Goal: Check status: Check status

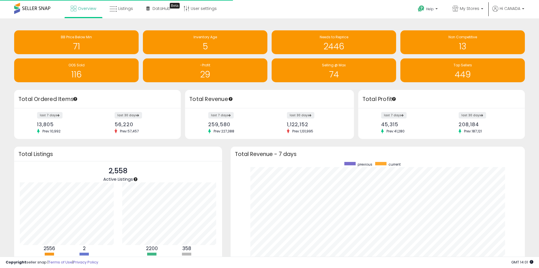
scroll to position [107, 283]
click at [476, 10] on span "My Stores" at bounding box center [470, 9] width 20 height 6
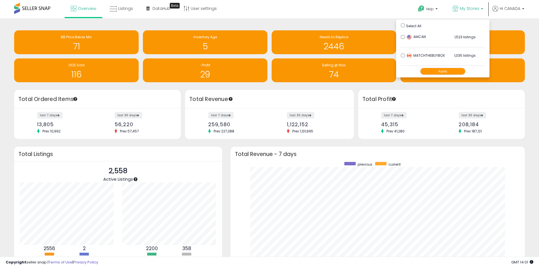
click at [455, 71] on button "Apply" at bounding box center [442, 71] width 45 height 7
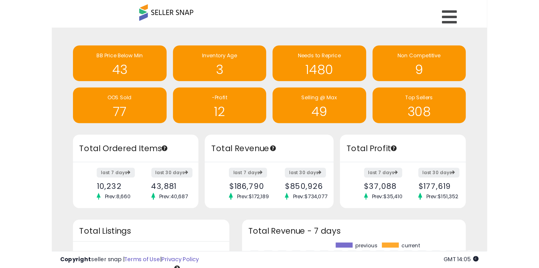
scroll to position [57, 103]
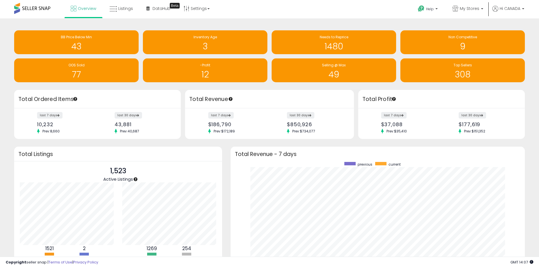
click at [84, 133] on div "last 7 days 10,232 Prev: 8,660" at bounding box center [65, 122] width 65 height 21
click at [231, 163] on div "previous current" at bounding box center [378, 224] width 294 height 127
click at [466, 2] on link "My Stores" at bounding box center [467, 9] width 39 height 18
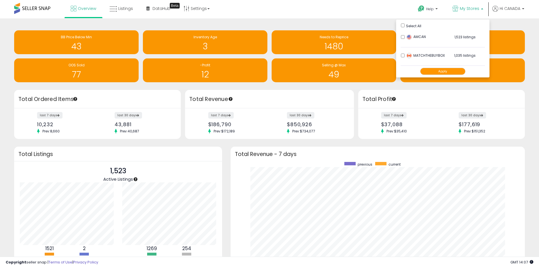
click at [445, 70] on button "Apply" at bounding box center [442, 71] width 45 height 7
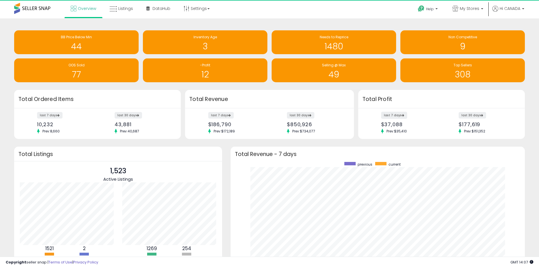
click at [398, 50] on div "Non Competitive 9" at bounding box center [460, 42] width 129 height 24
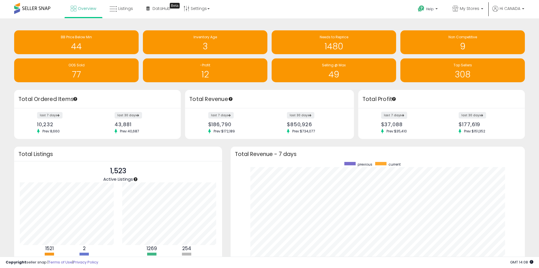
click at [391, 116] on label "last 7 days" at bounding box center [394, 115] width 26 height 7
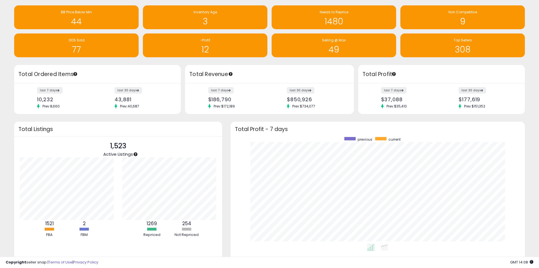
scroll to position [50, 0]
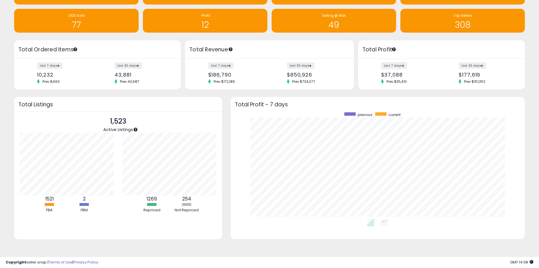
click at [388, 66] on label "last 7 days" at bounding box center [394, 65] width 26 height 7
click at [223, 64] on label "last 7 days" at bounding box center [221, 65] width 26 height 7
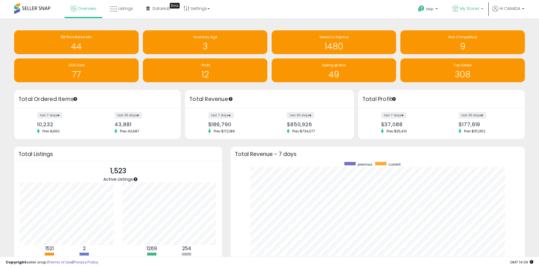
click at [463, 4] on link "My Stores" at bounding box center [467, 9] width 39 height 18
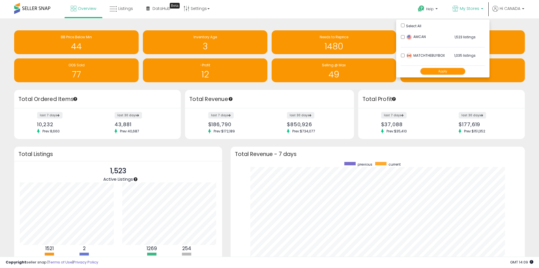
click at [448, 70] on button "Apply" at bounding box center [442, 71] width 45 height 7
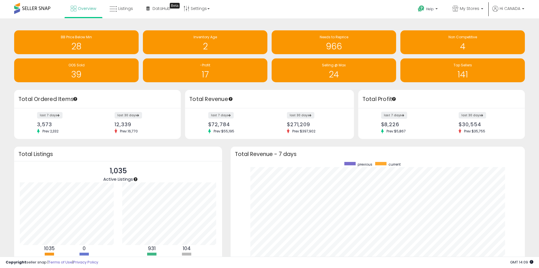
click at [396, 114] on label "last 7 days" at bounding box center [394, 115] width 26 height 7
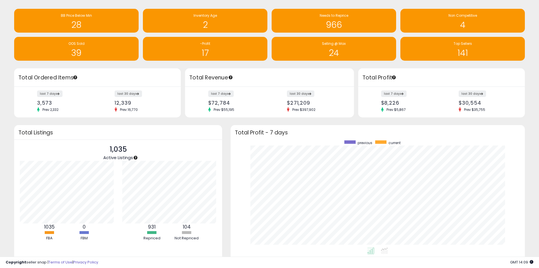
scroll to position [50, 0]
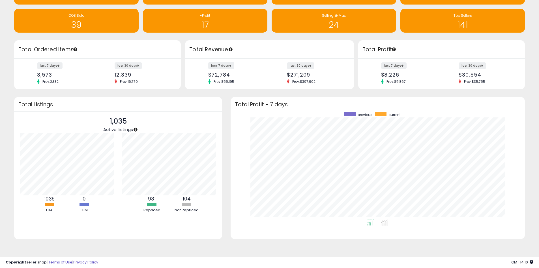
click at [217, 65] on label "last 7 days" at bounding box center [221, 65] width 26 height 7
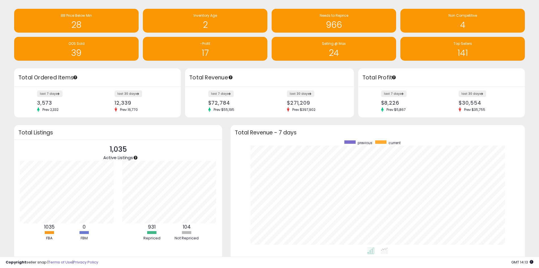
scroll to position [0, 0]
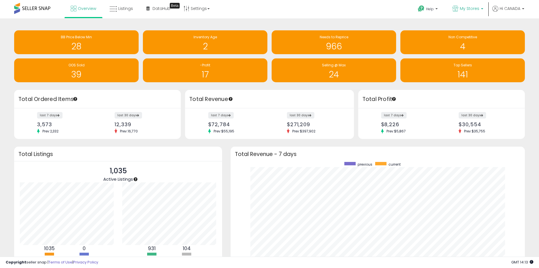
click at [471, 10] on span "My Stores" at bounding box center [470, 9] width 20 height 6
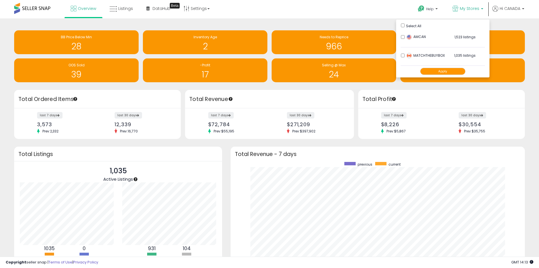
click at [442, 72] on button "Apply" at bounding box center [442, 71] width 45 height 7
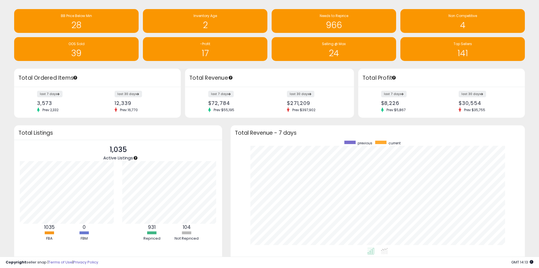
scroll to position [50, 0]
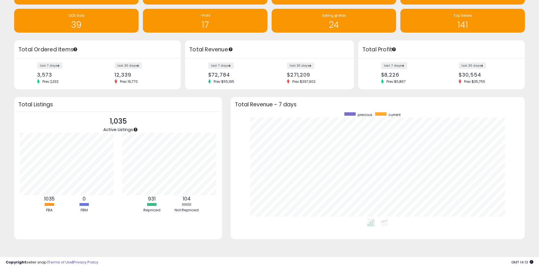
click at [397, 67] on label "last 7 days" at bounding box center [394, 65] width 26 height 7
click at [220, 66] on label "last 7 days" at bounding box center [221, 65] width 26 height 7
